Goal: Transaction & Acquisition: Purchase product/service

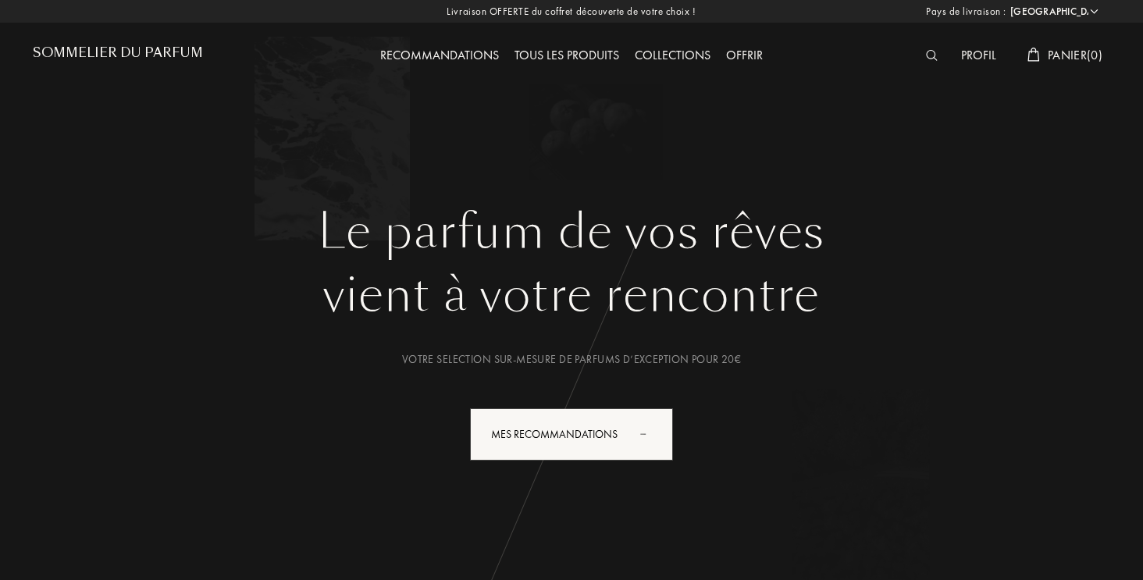
select select "FR"
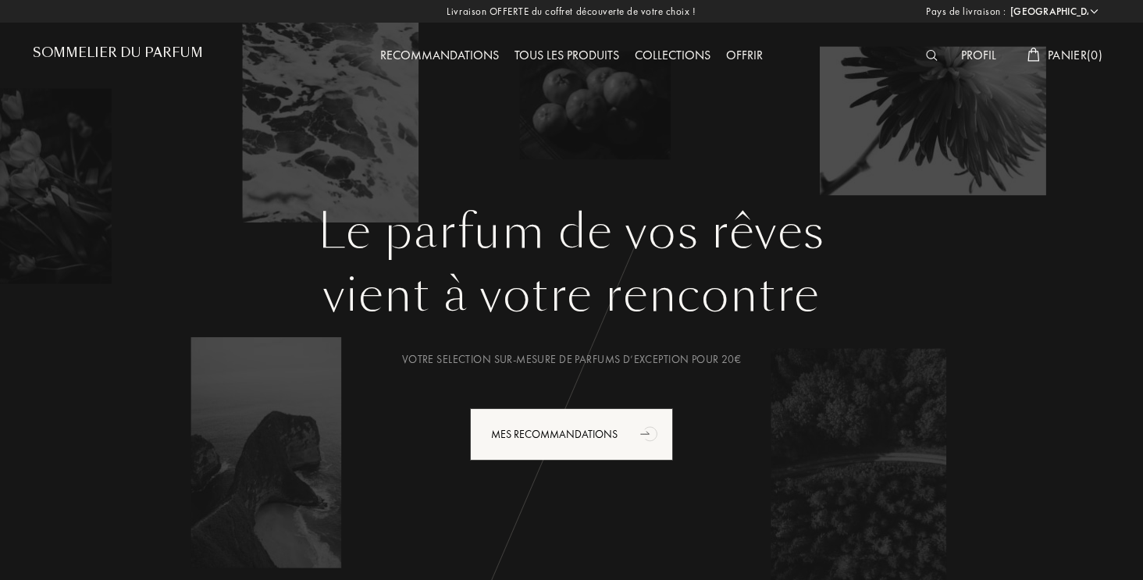
click at [539, 52] on div "Tous les produits" at bounding box center [567, 56] width 120 height 20
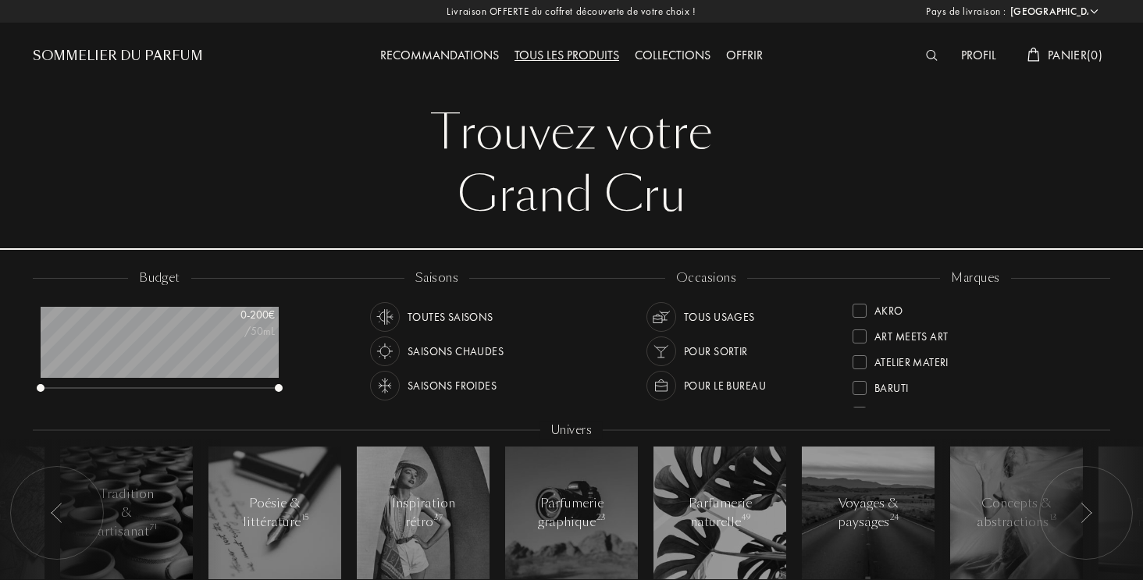
select select "FR"
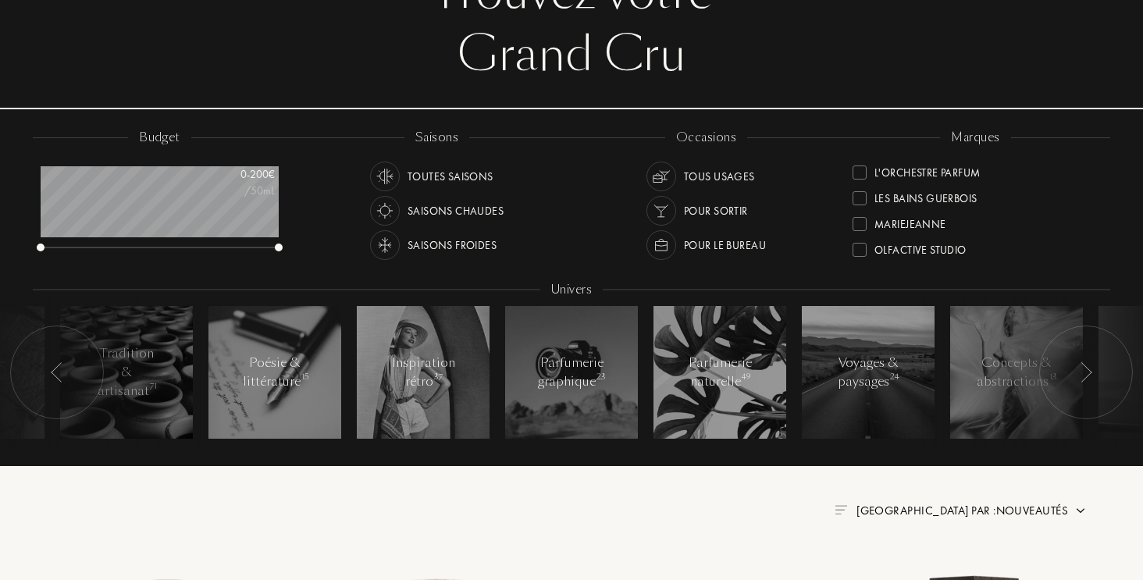
scroll to position [386, 0]
click at [862, 170] on div at bounding box center [859, 171] width 14 height 14
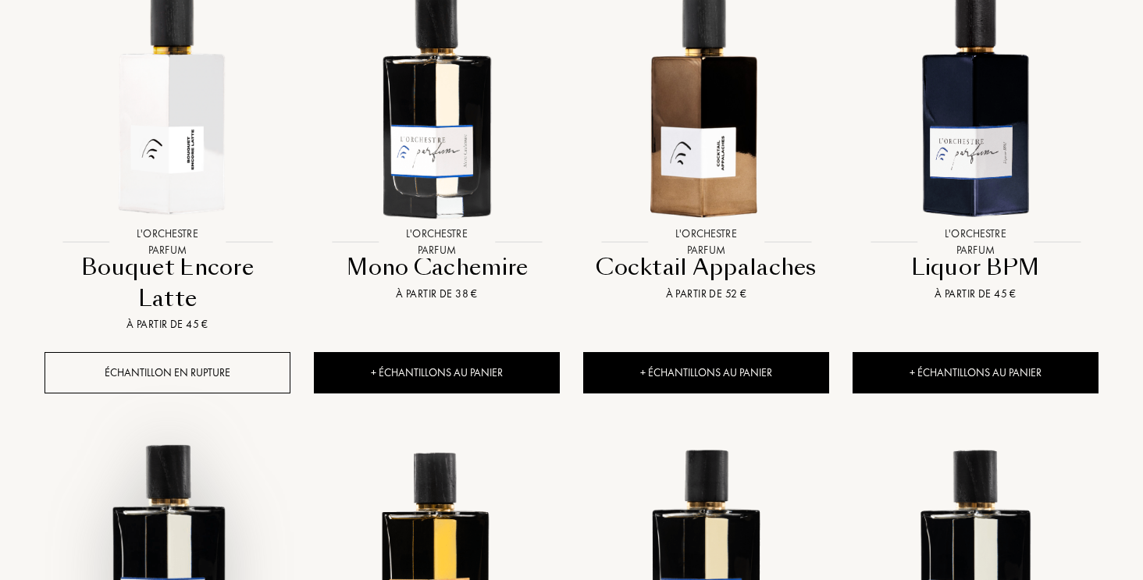
scroll to position [720, 0]
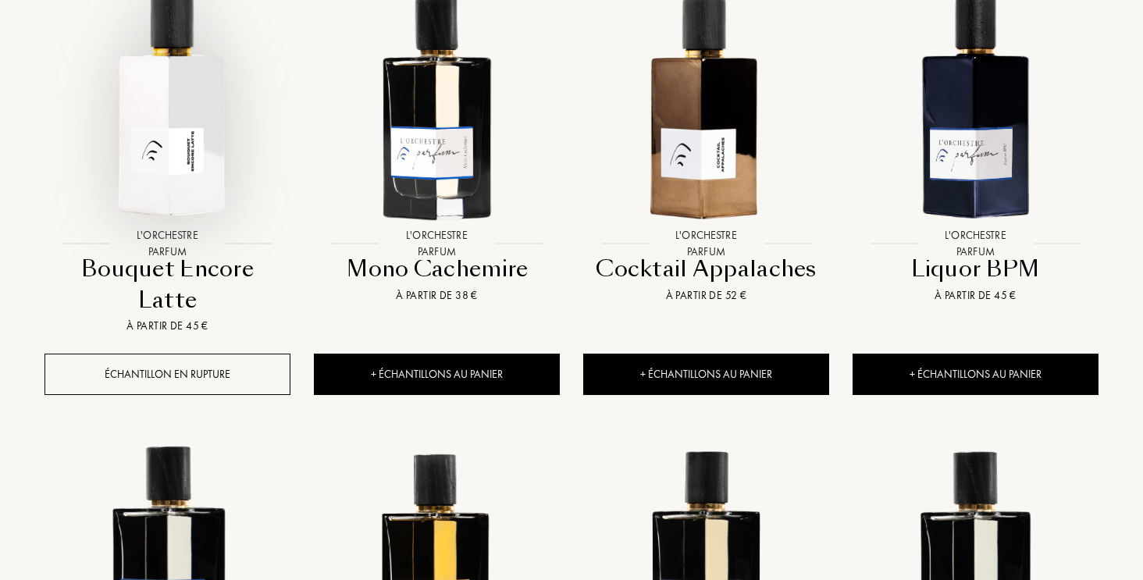
click at [175, 132] on img at bounding box center [167, 105] width 243 height 243
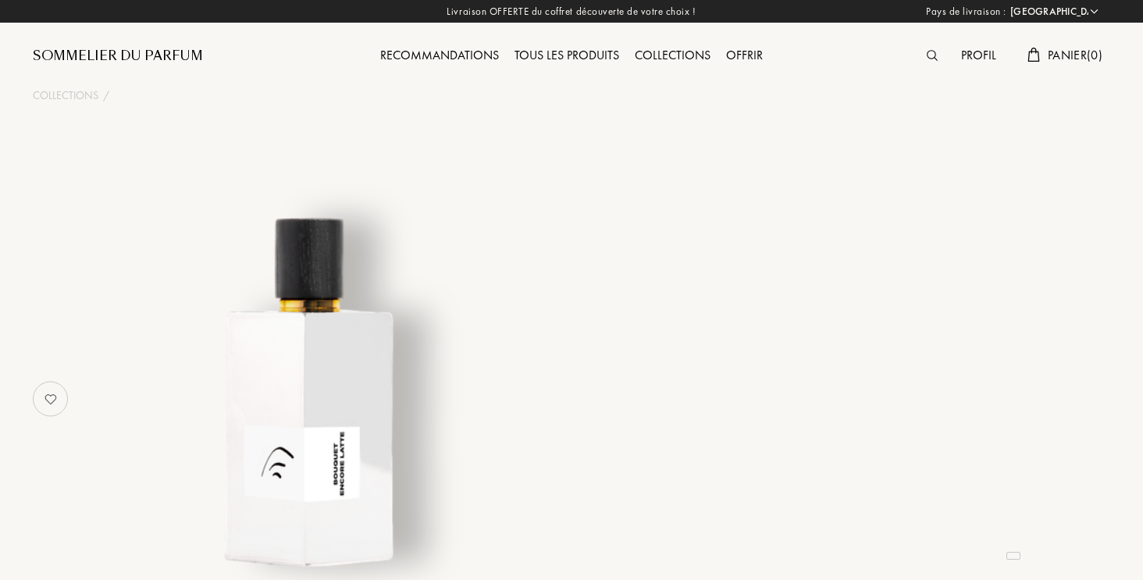
select select "FR"
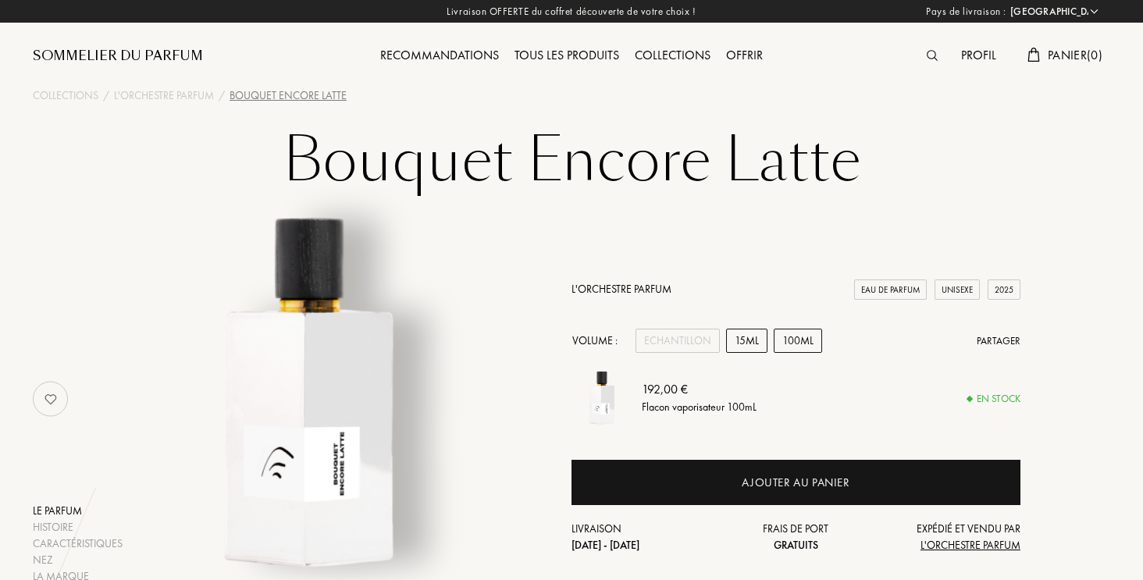
click at [749, 347] on div "15mL" at bounding box center [746, 341] width 41 height 24
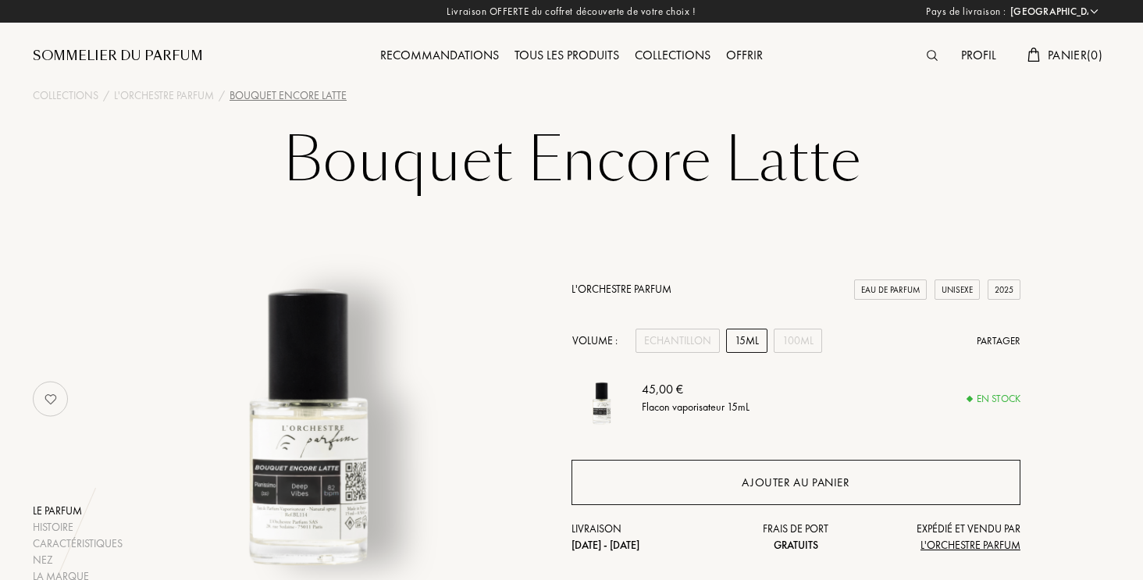
click at [769, 471] on div "Ajouter au panier" at bounding box center [795, 482] width 449 height 45
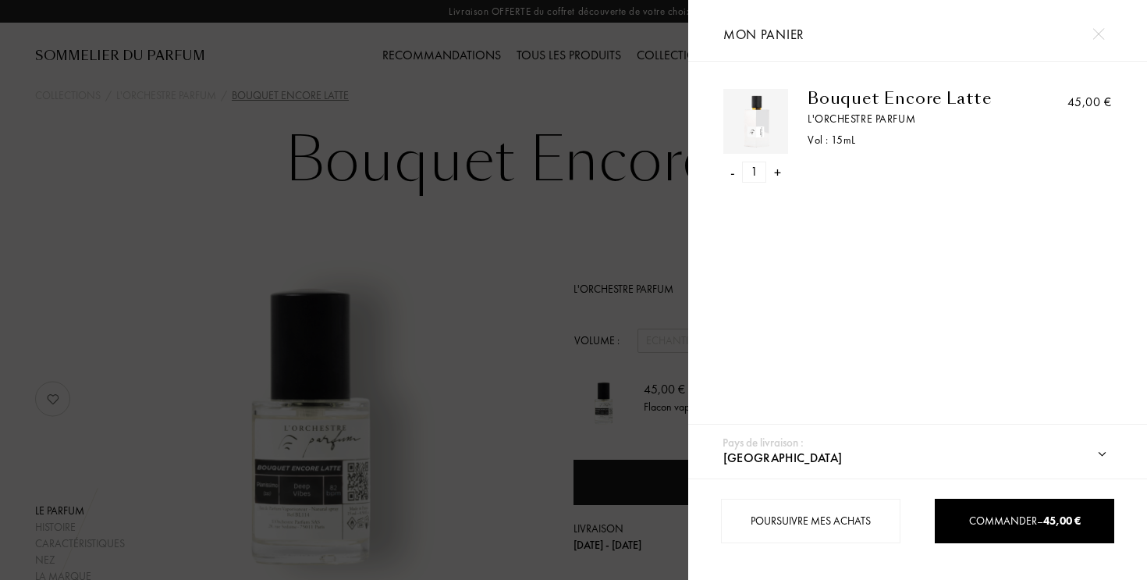
click at [636, 268] on div at bounding box center [344, 290] width 688 height 580
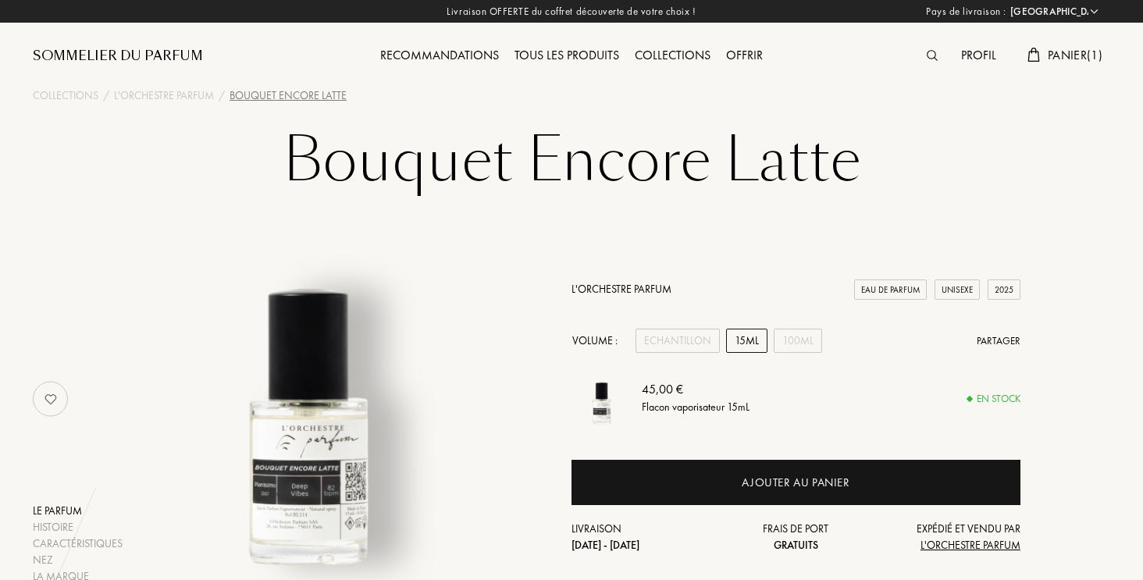
click at [548, 59] on div "Tous les produits" at bounding box center [567, 56] width 120 height 20
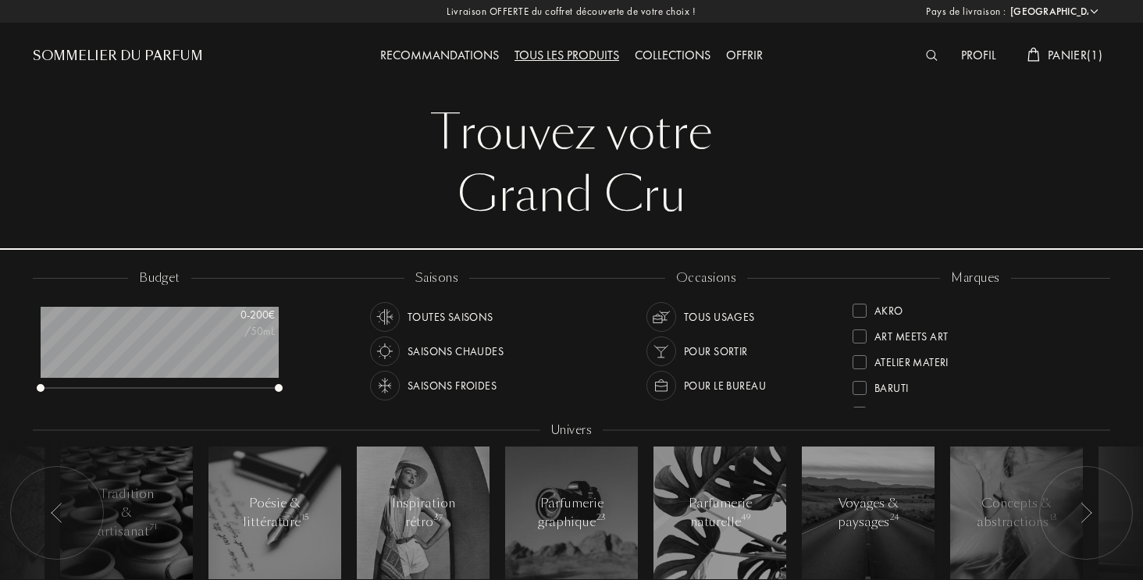
select select "FR"
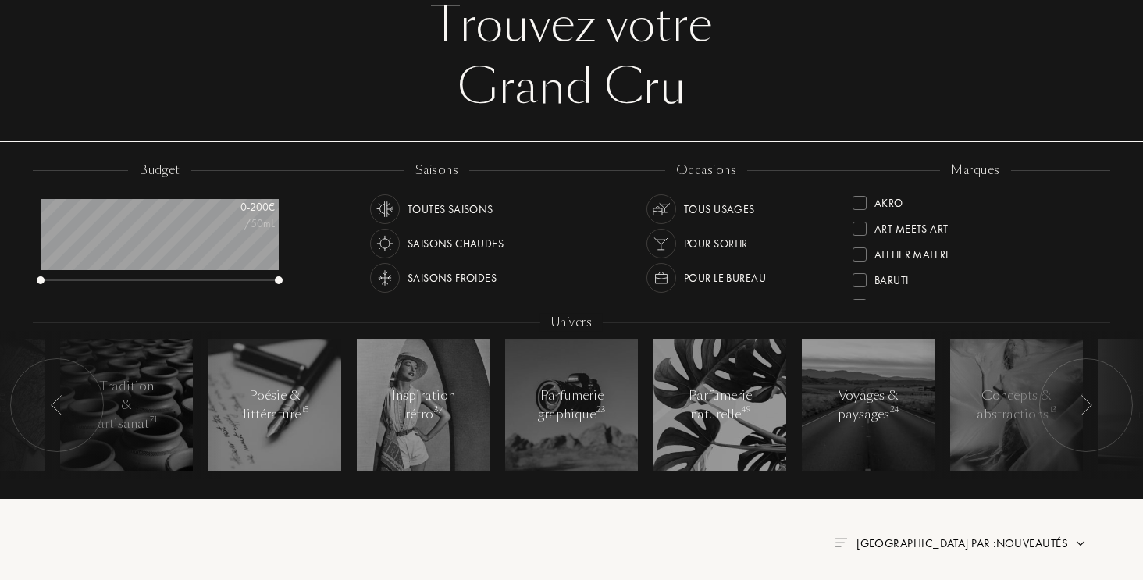
click at [863, 199] on div at bounding box center [859, 203] width 14 height 14
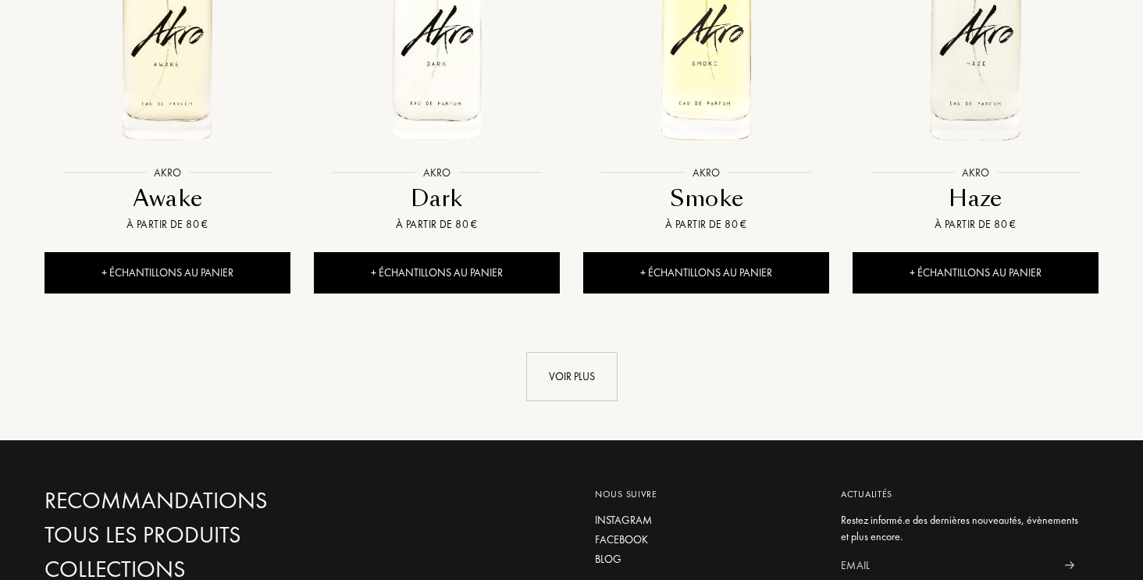
scroll to position [1641, 0]
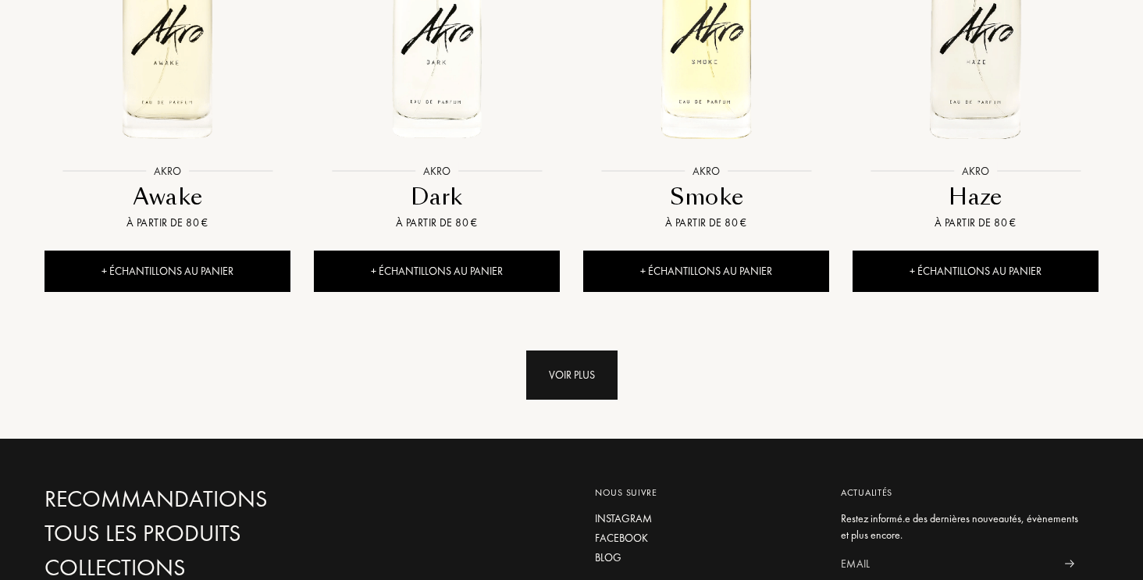
click at [569, 376] on div "Voir plus" at bounding box center [571, 374] width 91 height 49
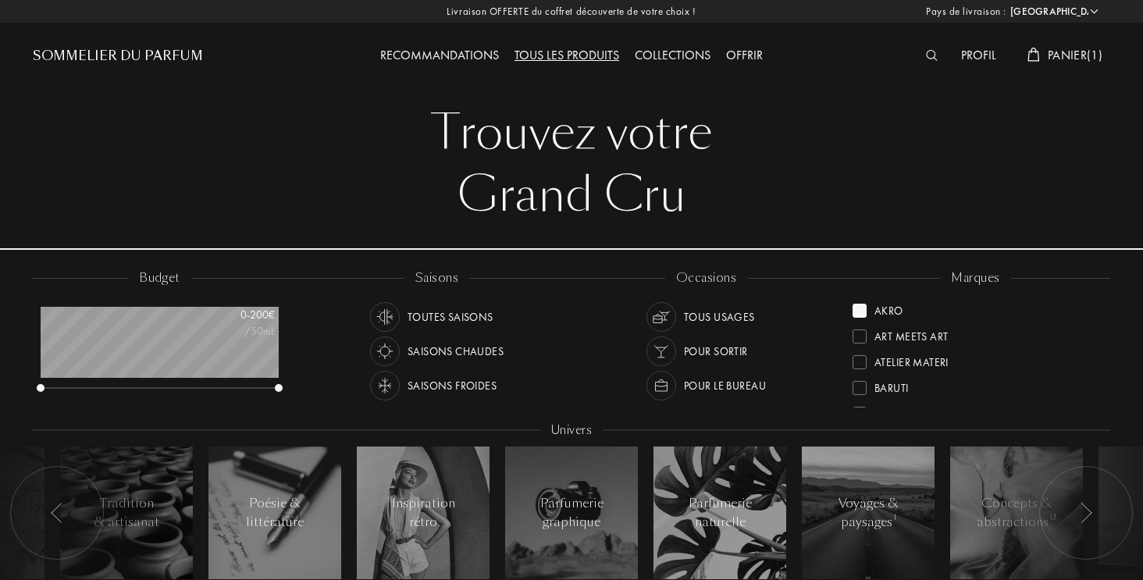
scroll to position [0, 0]
